Goal: Task Accomplishment & Management: Manage account settings

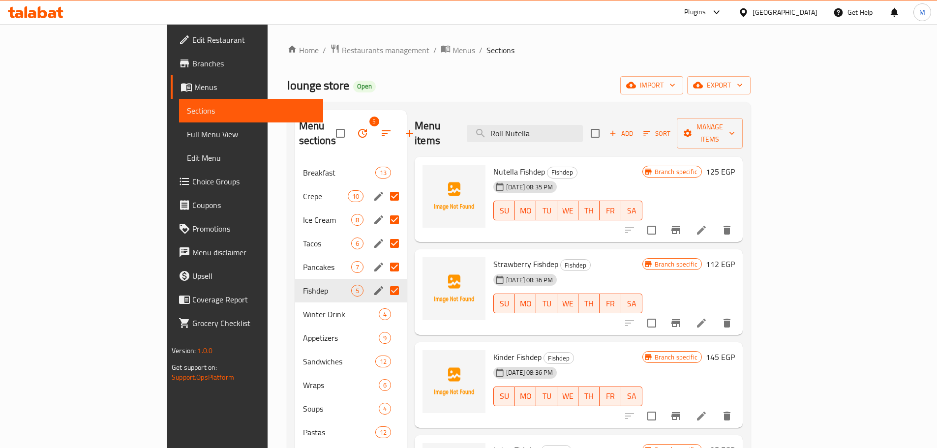
click at [749, 13] on icon at bounding box center [743, 12] width 10 height 10
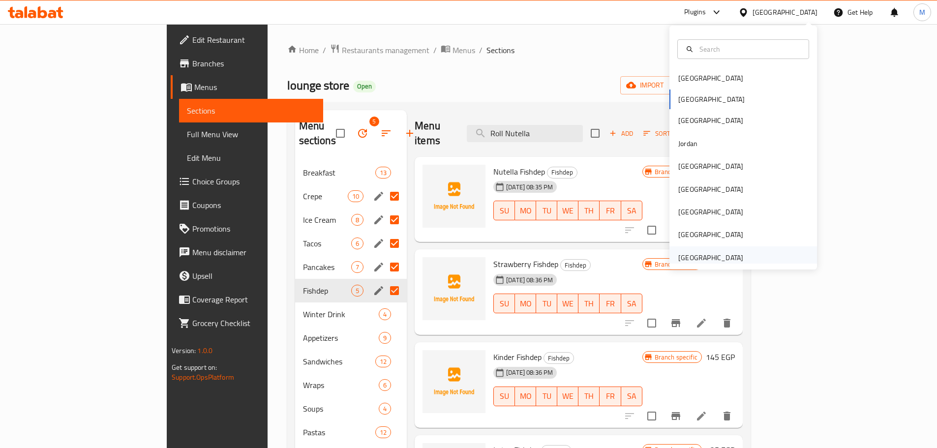
click at [717, 262] on div "United Arab Emirates" at bounding box center [710, 257] width 65 height 11
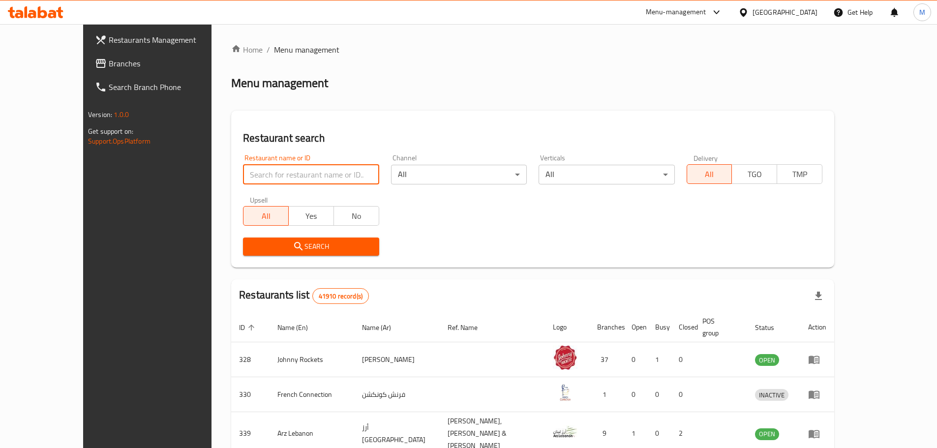
click at [270, 173] on input "search" at bounding box center [311, 175] width 136 height 20
paste input "Gnad Cafe"
type input "Gnad Cafe"
click button "Search" at bounding box center [311, 247] width 136 height 18
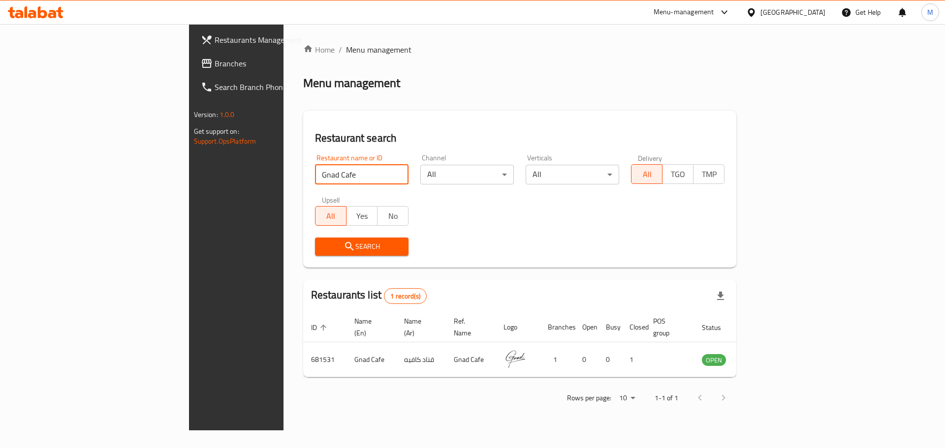
click at [762, 17] on div "United Arab Emirates" at bounding box center [792, 12] width 65 height 11
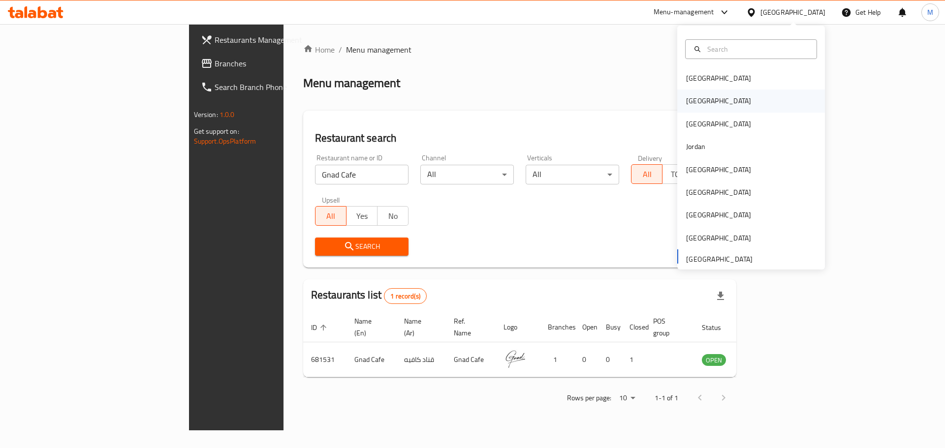
click at [727, 95] on div "[GEOGRAPHIC_DATA]" at bounding box center [751, 101] width 148 height 23
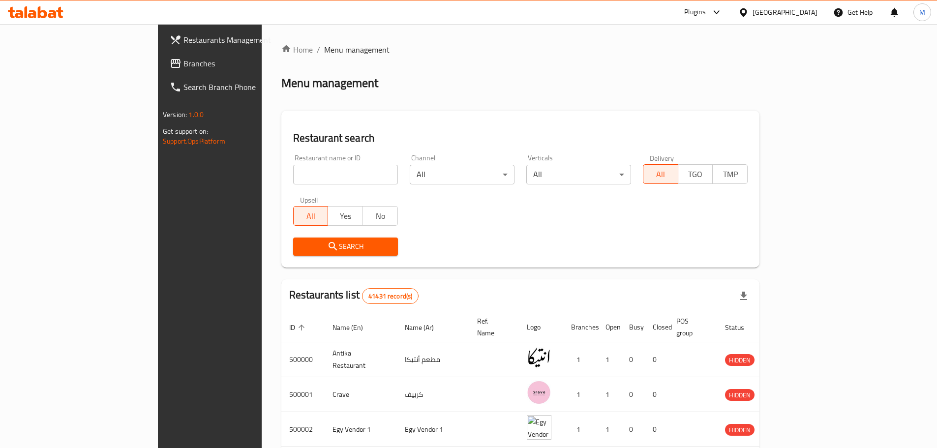
click at [307, 187] on div "Restaurant name or ID Restaurant name or ID" at bounding box center [345, 170] width 117 height 42
click at [298, 169] on input "search" at bounding box center [345, 175] width 105 height 20
paste input "BBQ Sandoby"
click button "Search" at bounding box center [345, 247] width 105 height 18
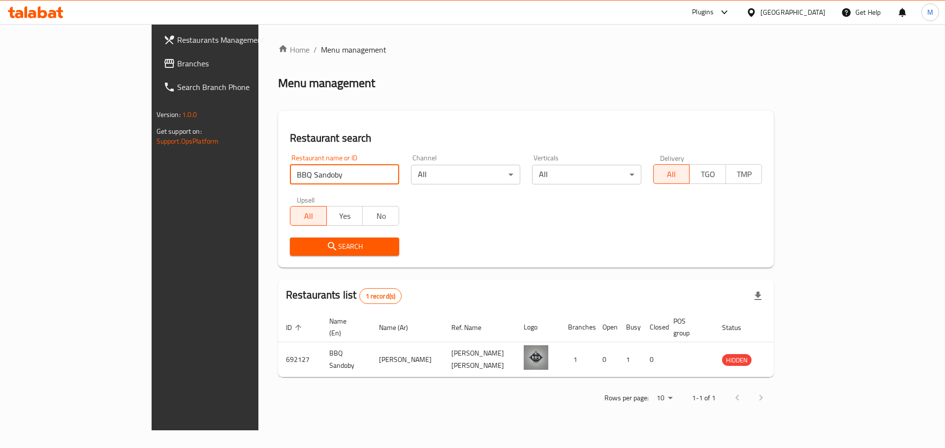
click at [290, 163] on div "Restaurant name or ID BBQ Sandoby Restaurant name or ID" at bounding box center [344, 169] width 109 height 30
click at [290, 178] on input "BBQ Sandoby" at bounding box center [344, 175] width 109 height 20
paste input "Wawsh"
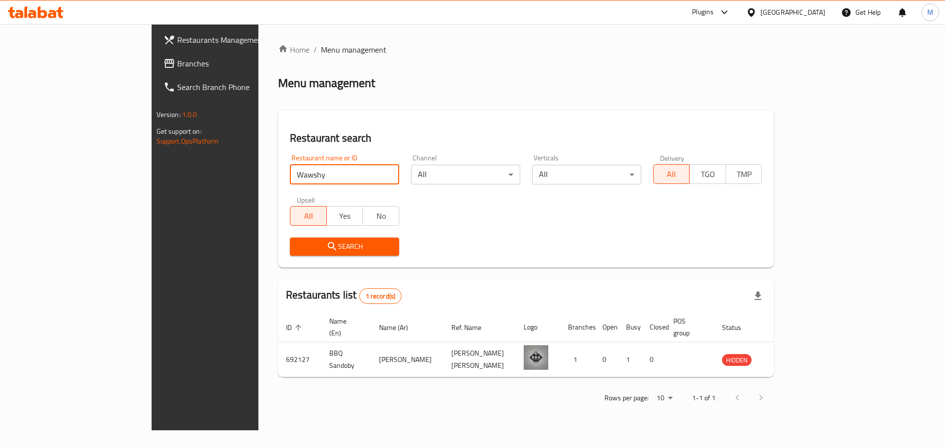
type input "Wawshy"
click button "Search" at bounding box center [344, 247] width 109 height 18
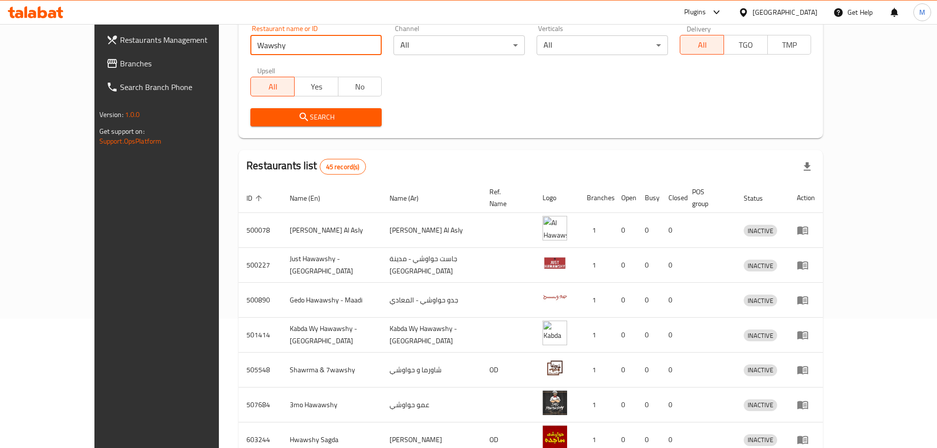
scroll to position [40, 0]
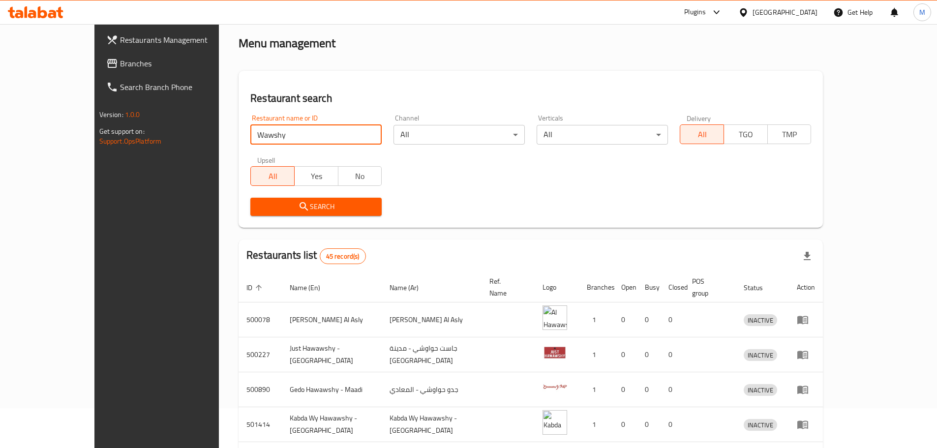
click at [120, 61] on span "Branches" at bounding box center [181, 64] width 123 height 12
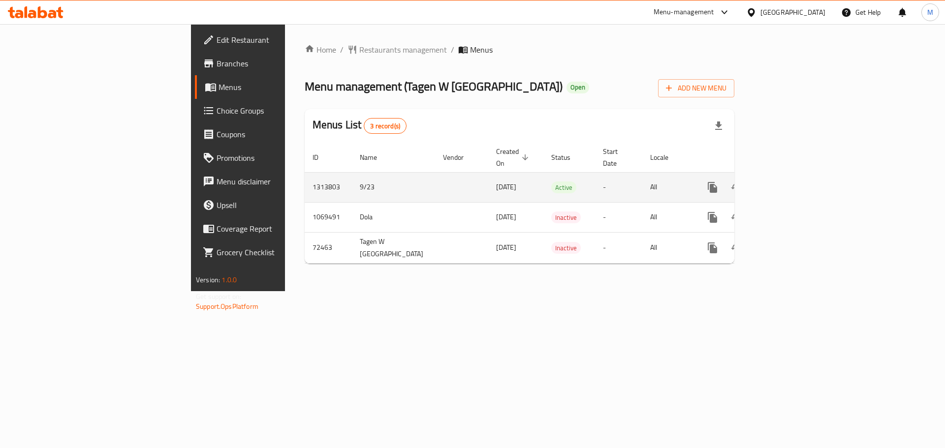
click at [789, 182] on icon "enhanced table" at bounding box center [783, 188] width 12 height 12
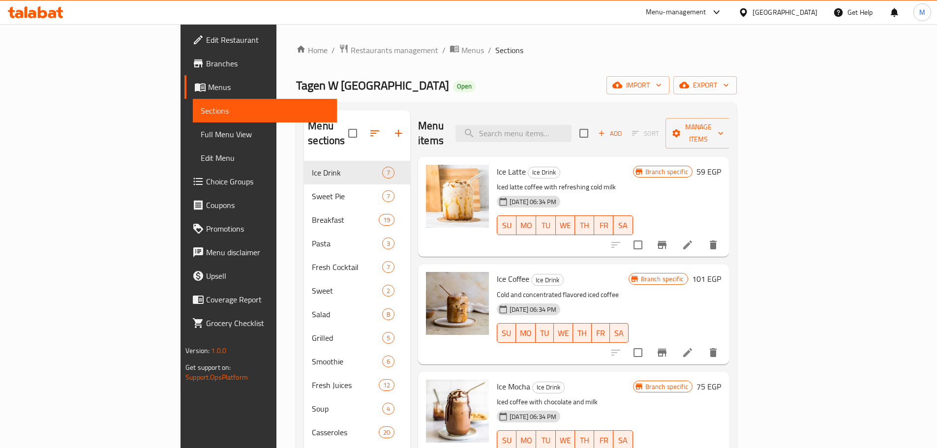
click at [201, 135] on span "Full Menu View" at bounding box center [265, 134] width 128 height 12
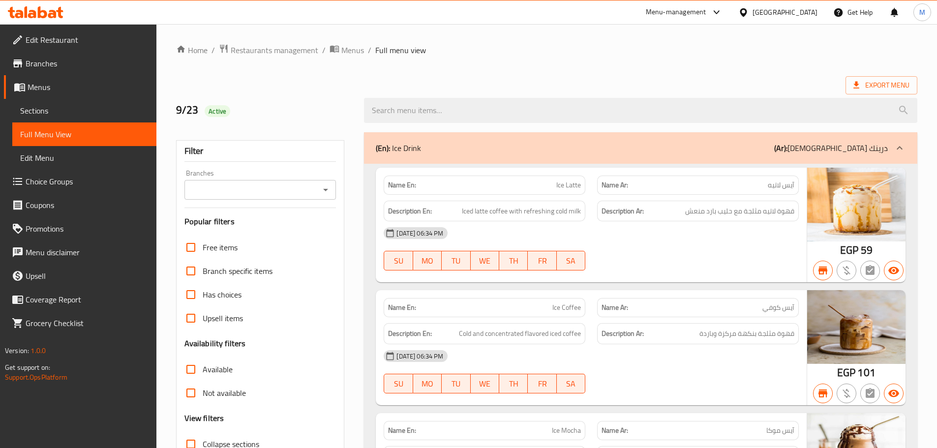
click at [651, 247] on div "[DATE] 06:34 PM SU MO TU WE TH FR SA" at bounding box center [591, 248] width 427 height 55
click at [347, 55] on span "Menus" at bounding box center [352, 50] width 23 height 12
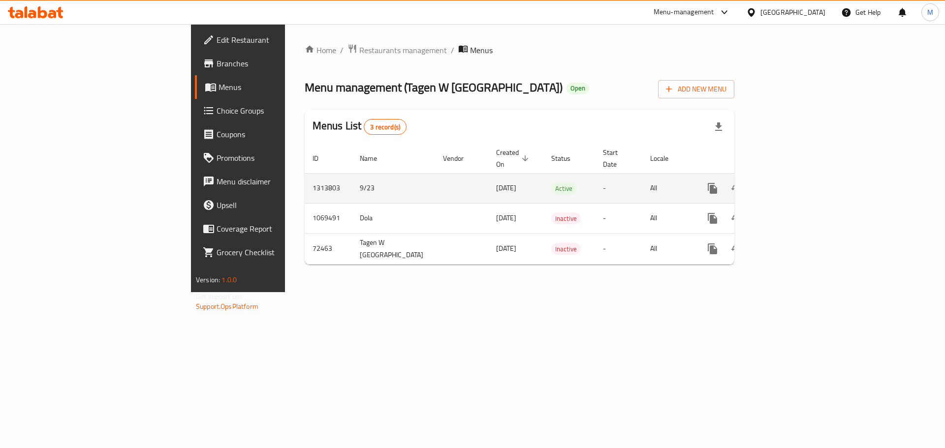
click at [771, 177] on button "enhanced table" at bounding box center [760, 189] width 24 height 24
click at [789, 183] on icon "enhanced table" at bounding box center [783, 189] width 12 height 12
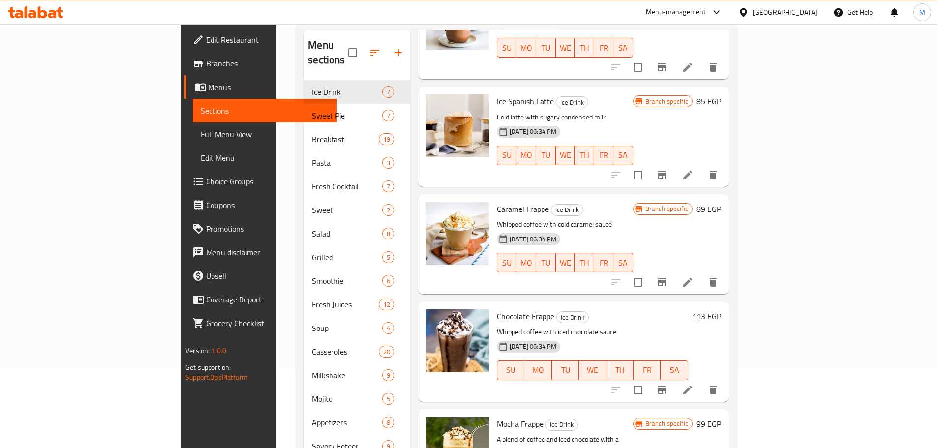
scroll to position [154, 0]
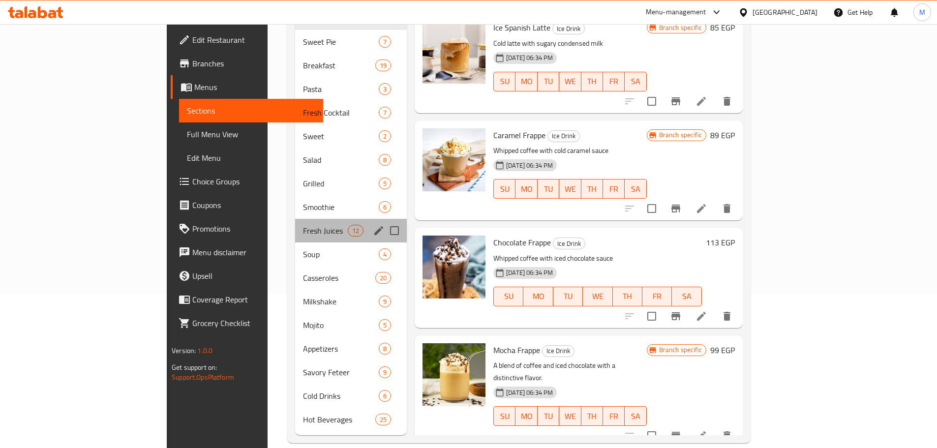
click at [295, 219] on div "Fresh Juices 12" at bounding box center [351, 231] width 112 height 24
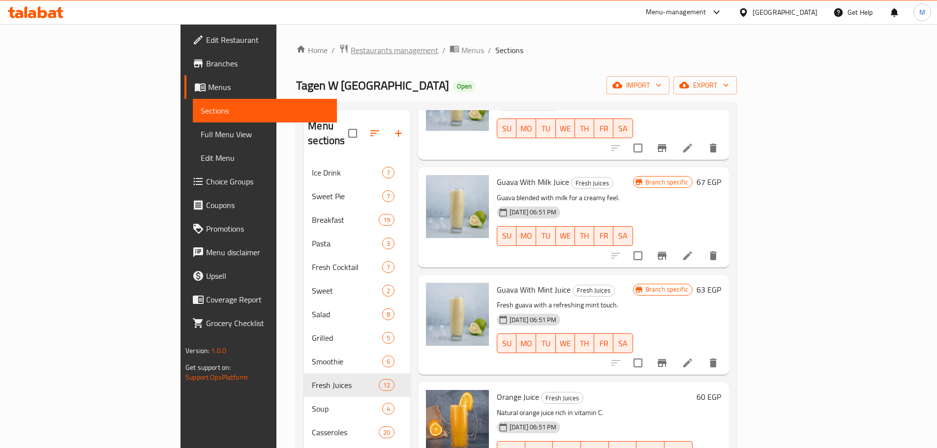
click at [351, 52] on span "Restaurants management" at bounding box center [395, 50] width 88 height 12
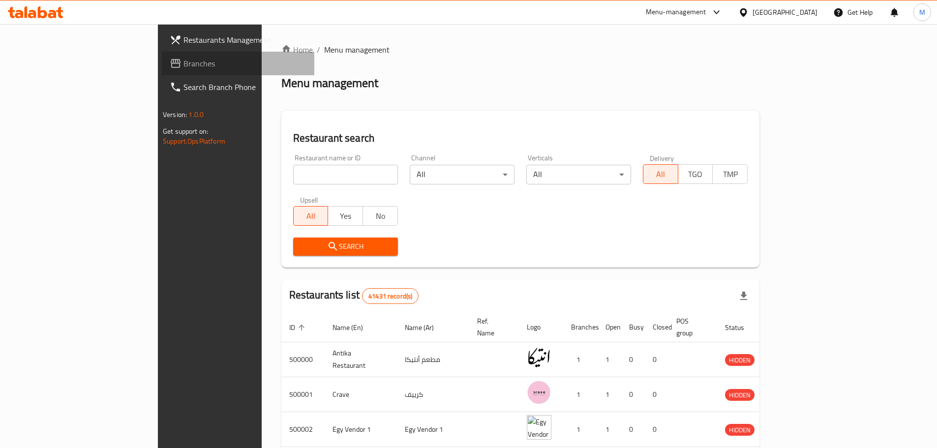
click at [183, 67] on span "Branches" at bounding box center [244, 64] width 123 height 12
